Goal: Use online tool/utility: Utilize a website feature to perform a specific function

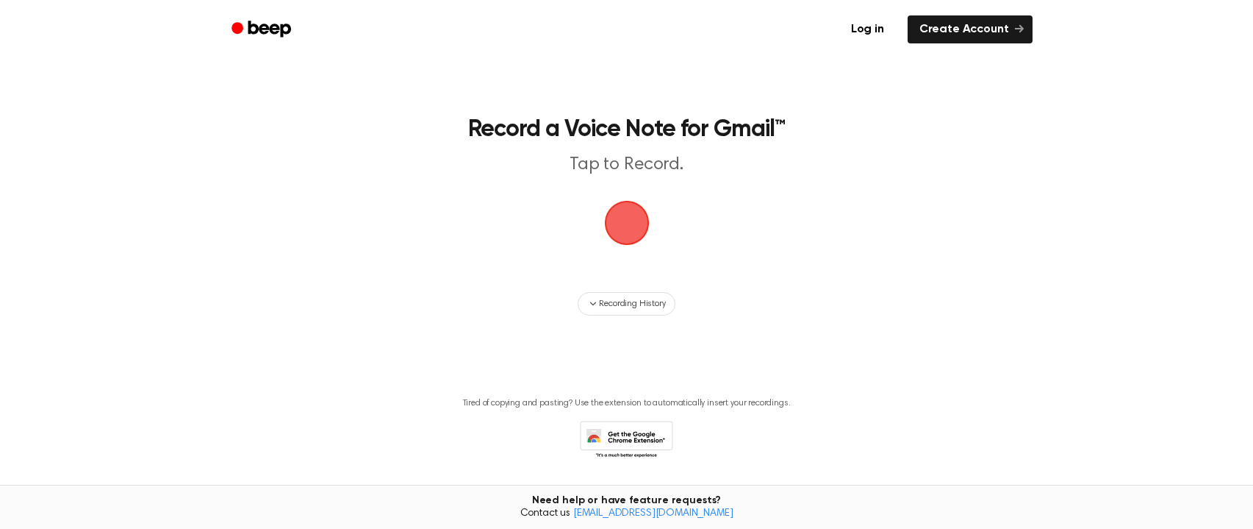
click at [642, 224] on span "button" at bounding box center [627, 222] width 59 height 59
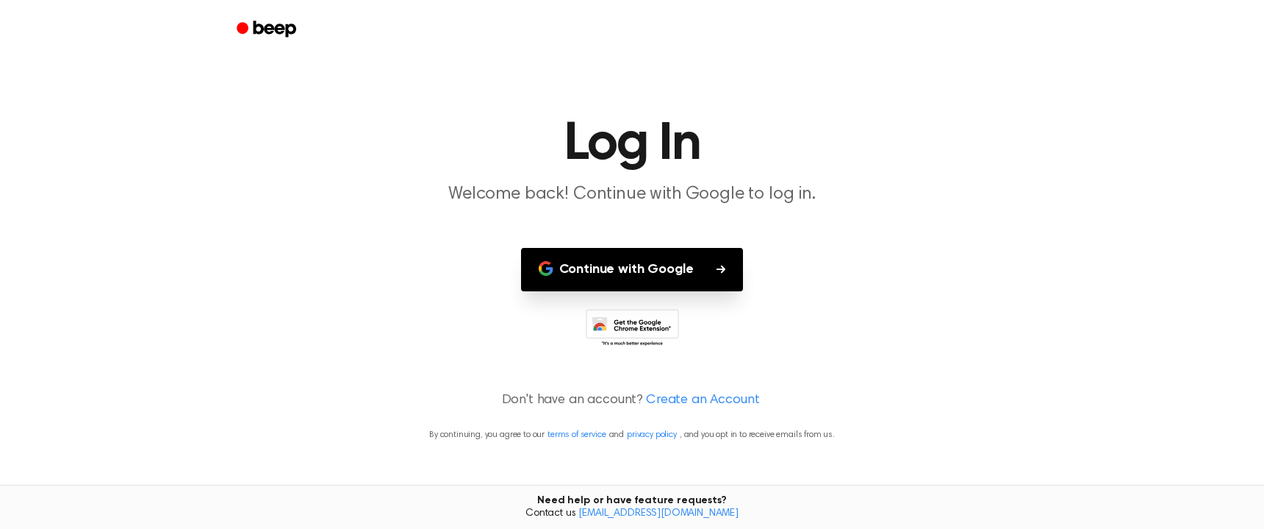
click at [676, 278] on button "Continue with Google" at bounding box center [632, 269] width 223 height 43
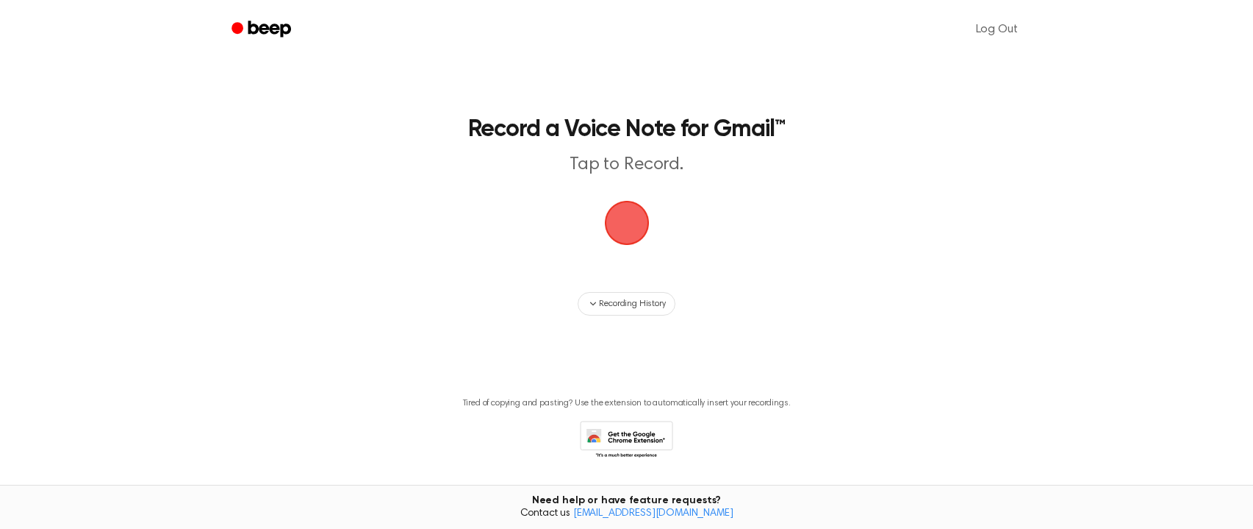
click at [638, 221] on span "button" at bounding box center [627, 223] width 62 height 62
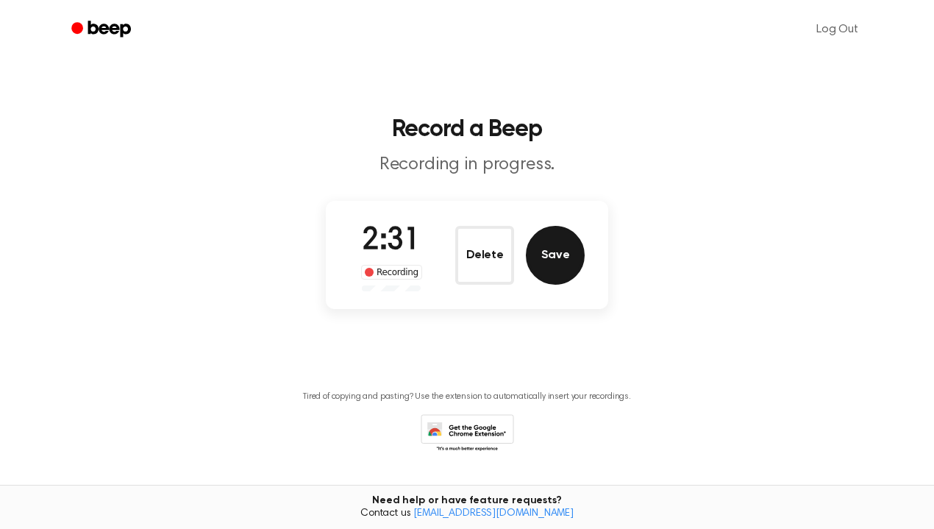
click at [568, 264] on button "Save" at bounding box center [555, 255] width 59 height 59
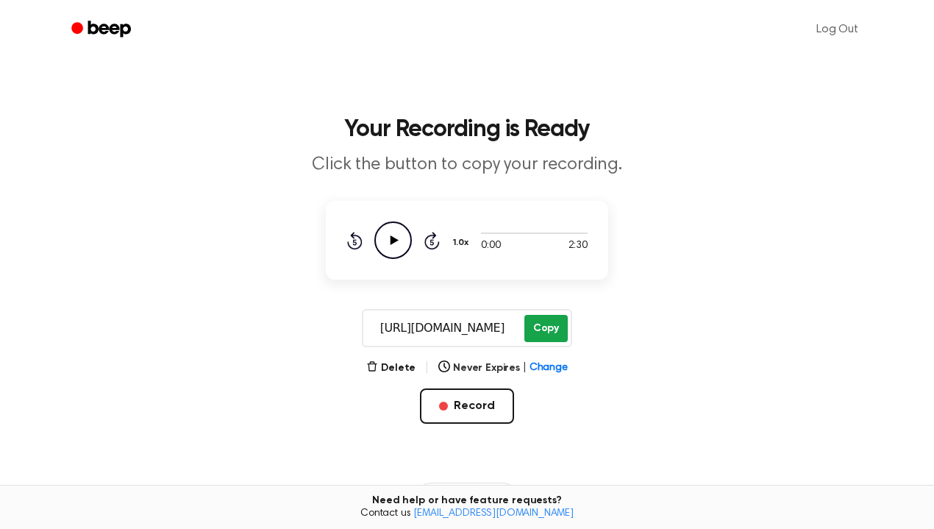
click at [559, 326] on button "Copy" at bounding box center [545, 328] width 43 height 27
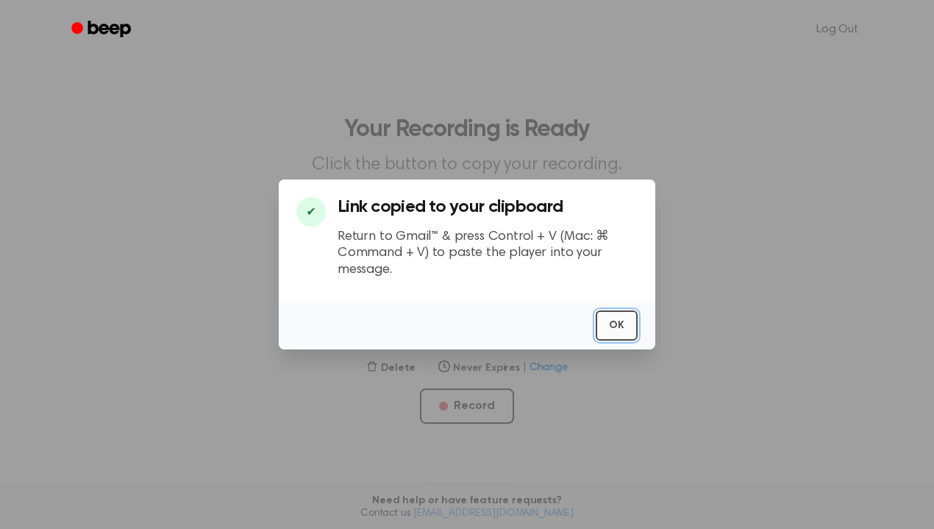
click at [607, 329] on button "OK" at bounding box center [616, 325] width 42 height 30
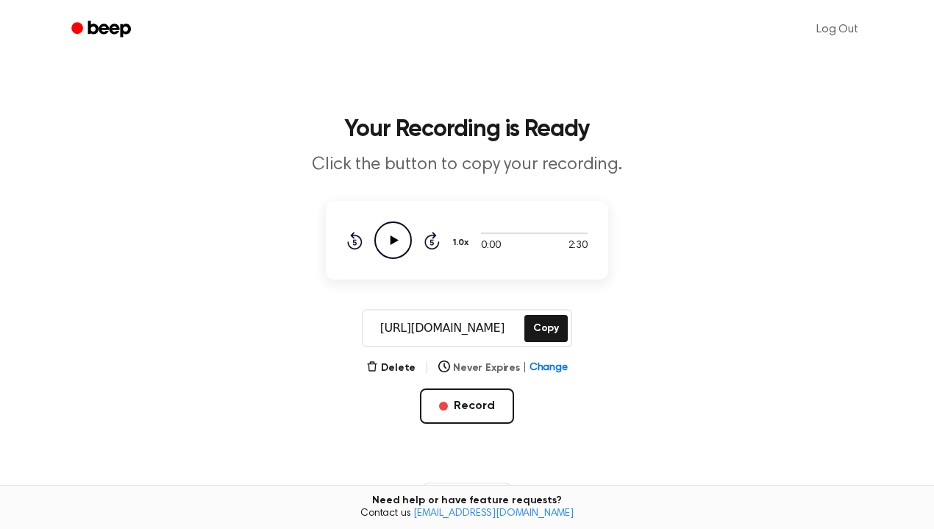
click at [556, 369] on span "Change" at bounding box center [548, 367] width 38 height 15
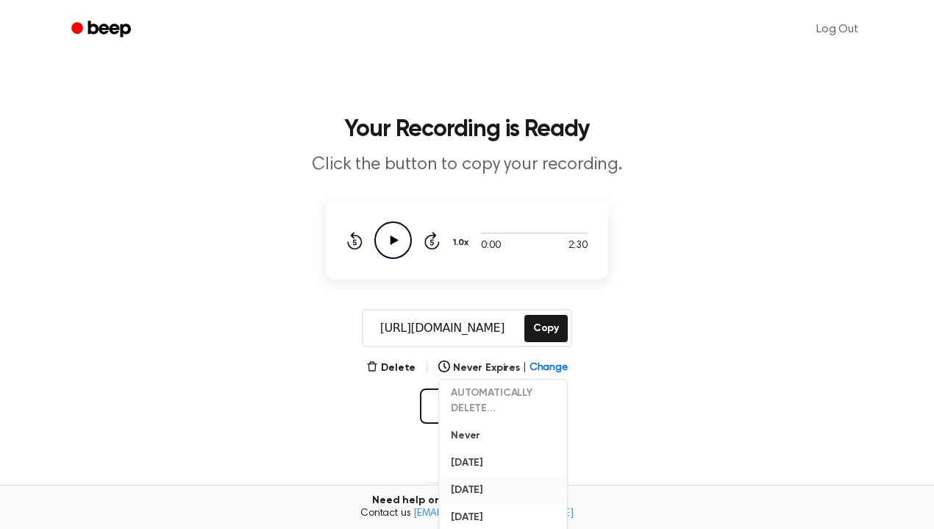
click at [501, 487] on button "[DATE]" at bounding box center [503, 489] width 128 height 27
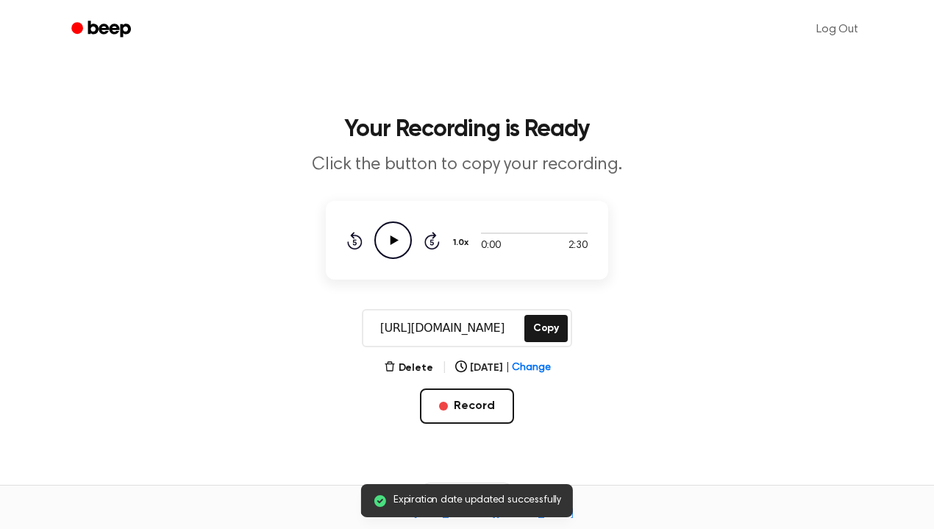
click at [456, 329] on input "[URL][DOMAIN_NAME]" at bounding box center [442, 327] width 158 height 35
